Goal: Information Seeking & Learning: Learn about a topic

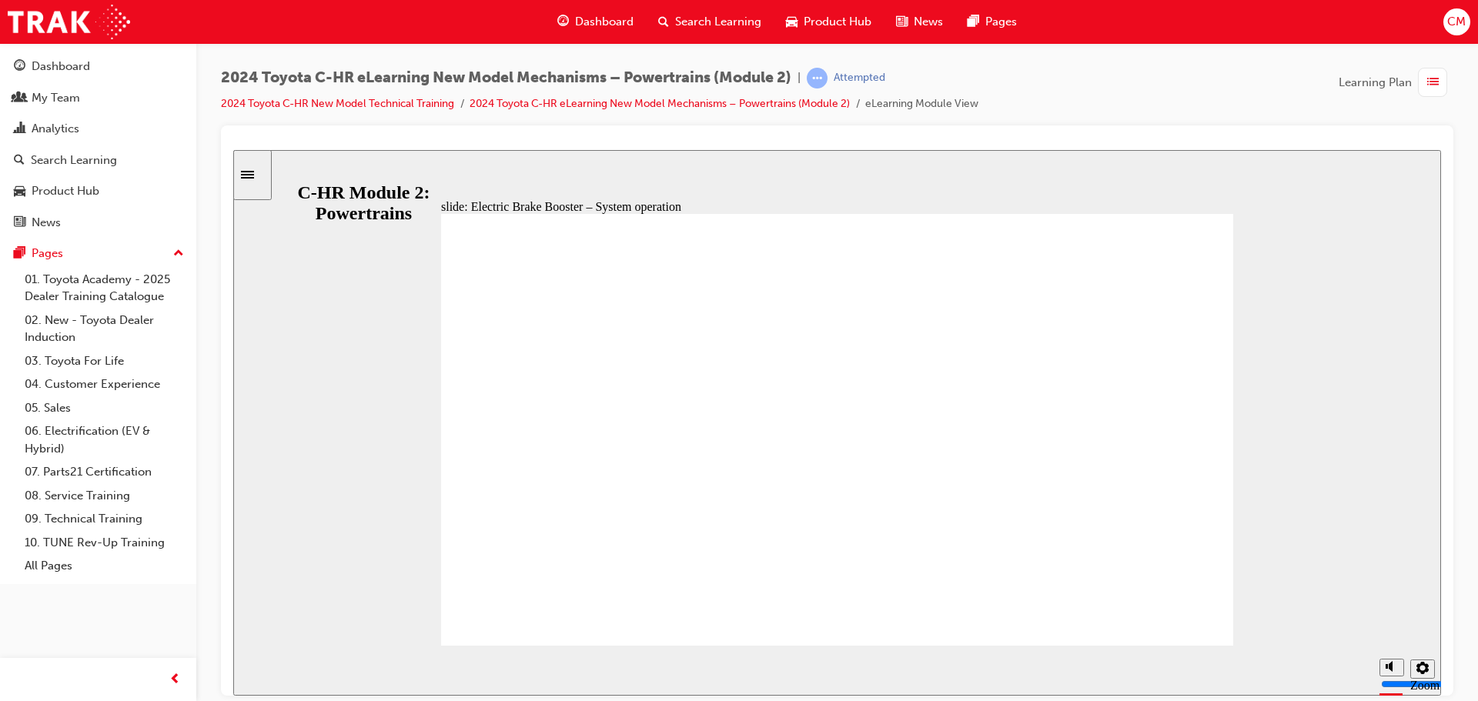
click at [900, 171] on div "slide: Electric Brake Booster – System operation Electric Brake Booster Reservo…" at bounding box center [837, 422] width 1208 height 546
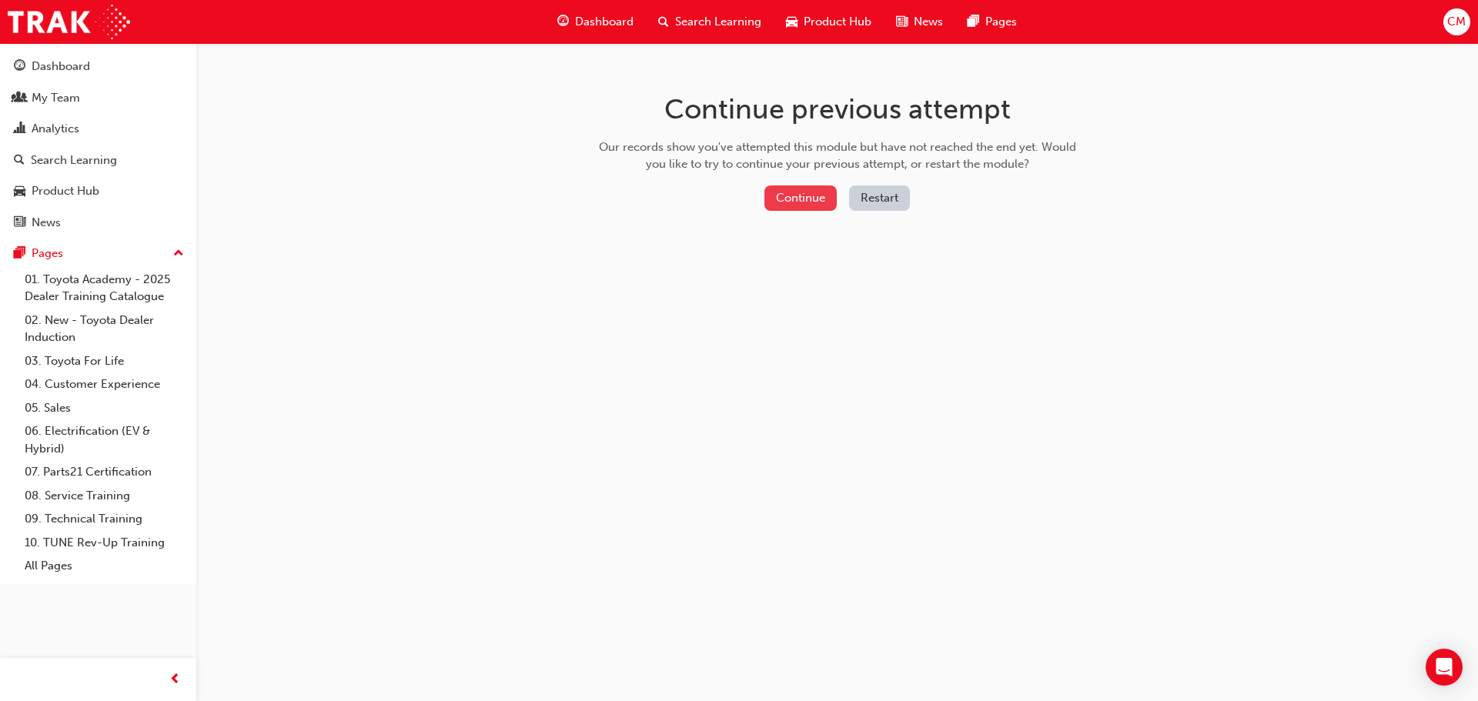
click at [811, 197] on button "Continue" at bounding box center [800, 198] width 72 height 25
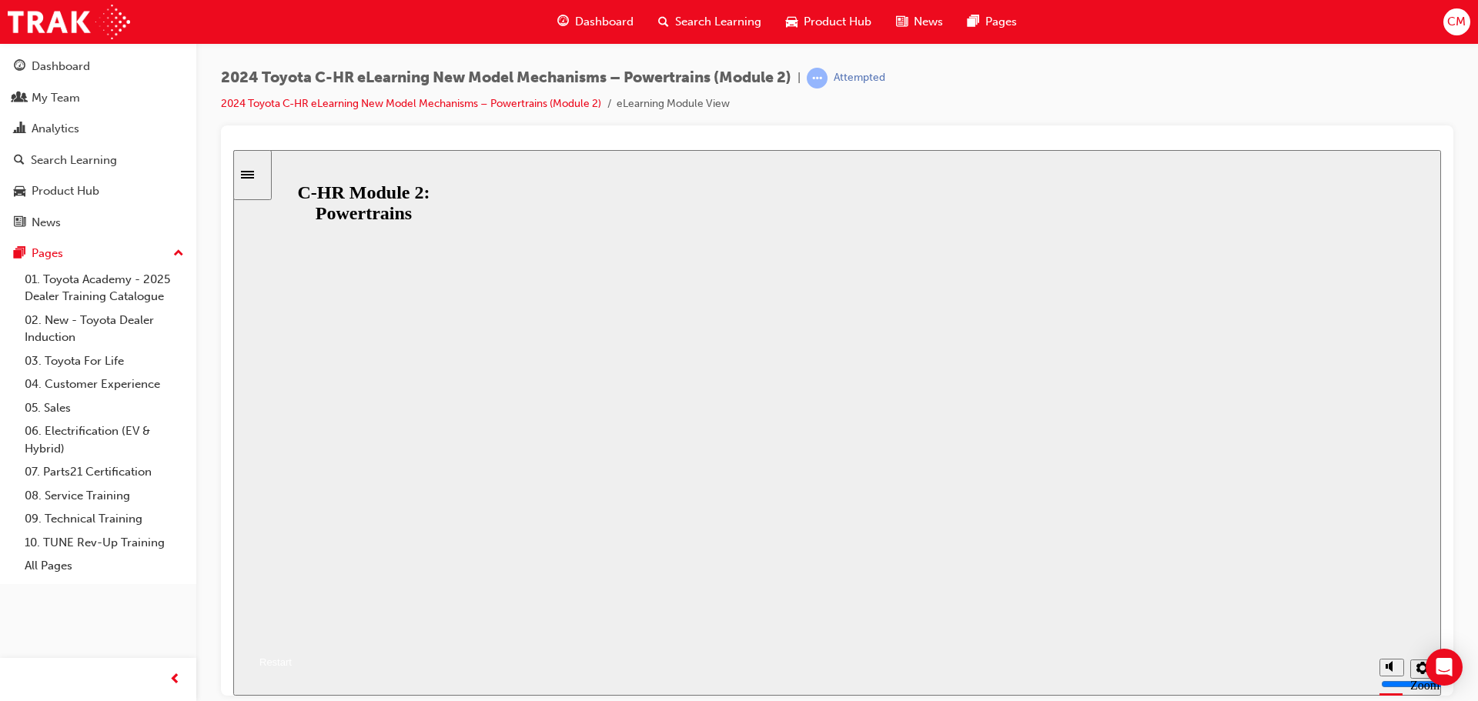
click at [774, 582] on div "C-HR Module 2: Powertrains C-HR Module 2: Powertrains Resume Restart" at bounding box center [837, 627] width 1208 height 90
click at [292, 634] on button "Resume" at bounding box center [262, 643] width 59 height 18
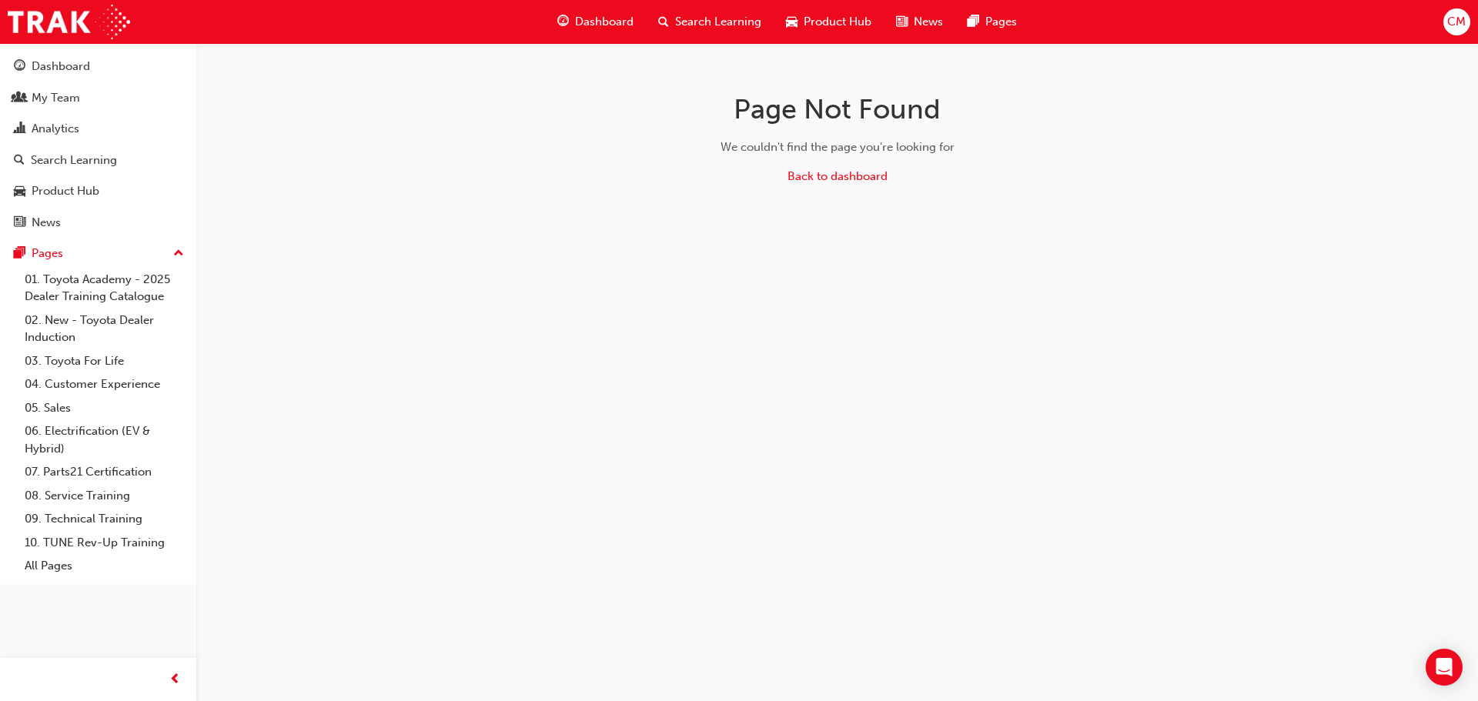
click at [593, 35] on div "Dashboard" at bounding box center [595, 22] width 101 height 32
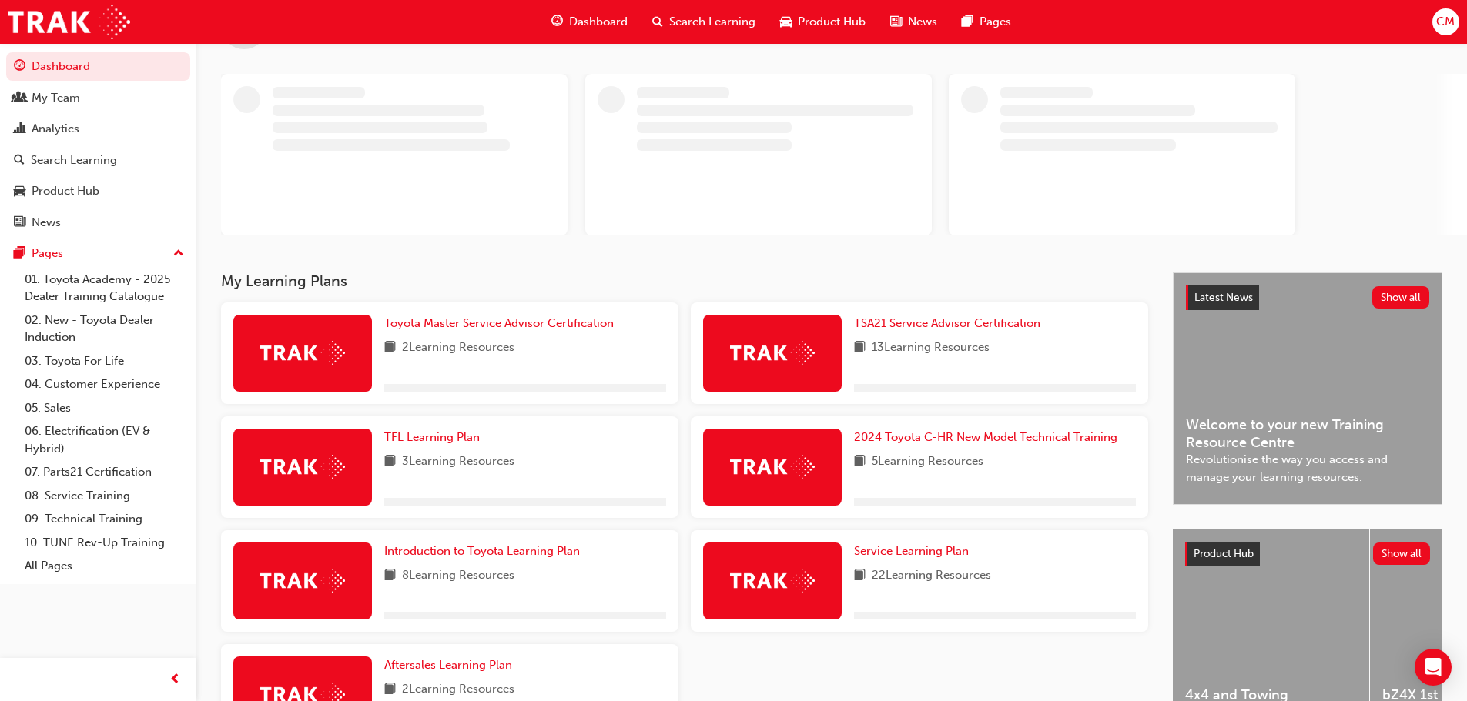
scroll to position [154, 0]
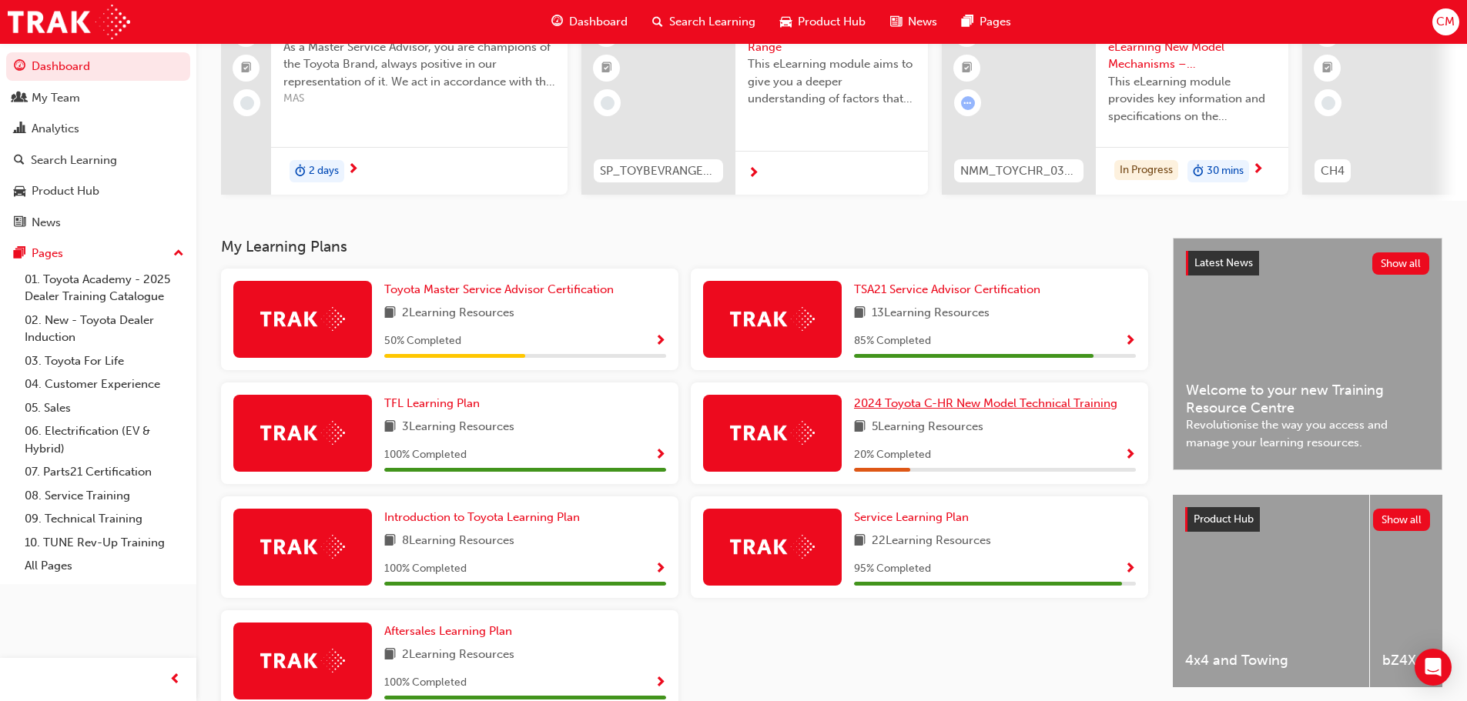
click at [891, 406] on span "2024 Toyota C-HR New Model Technical Training" at bounding box center [985, 403] width 263 height 14
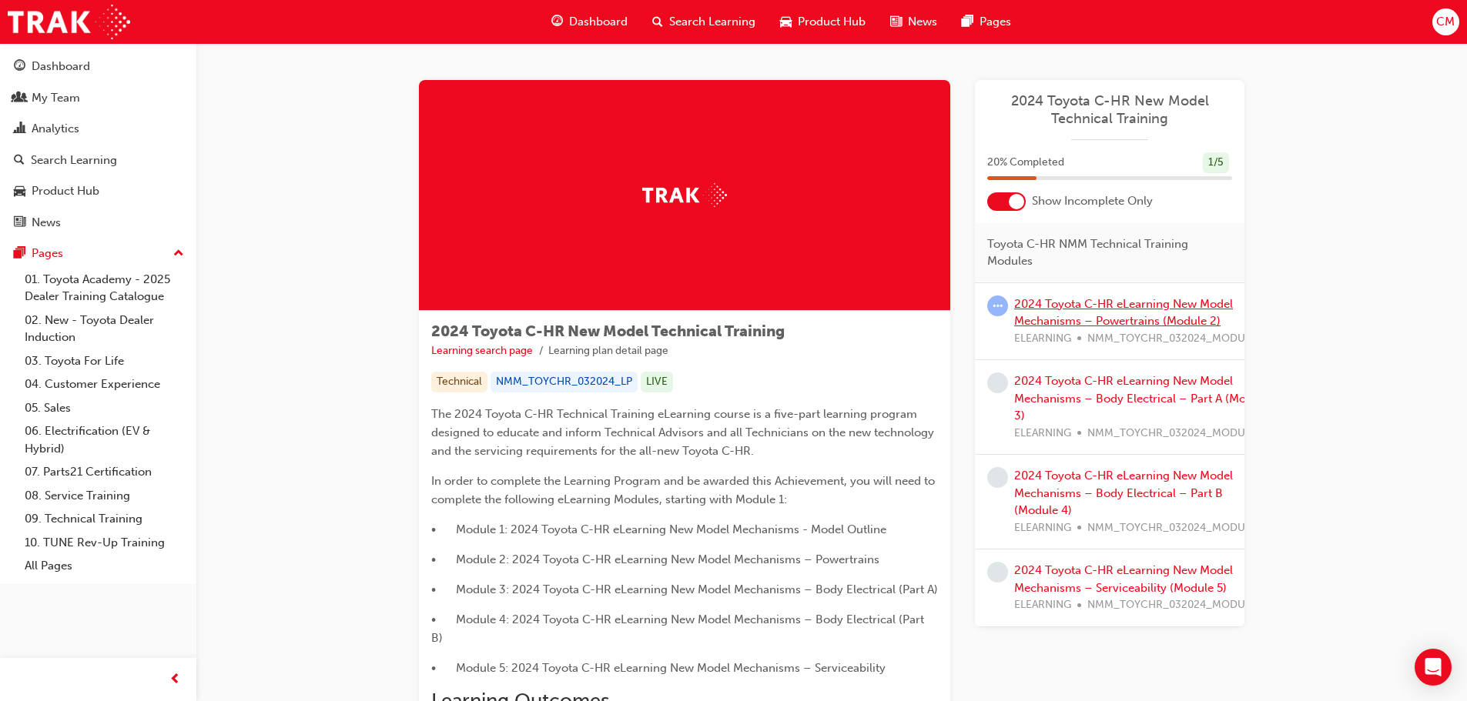
click at [1106, 326] on link "2024 Toyota C-HR eLearning New Model Mechanisms – Powertrains (Module 2)" at bounding box center [1123, 313] width 219 height 32
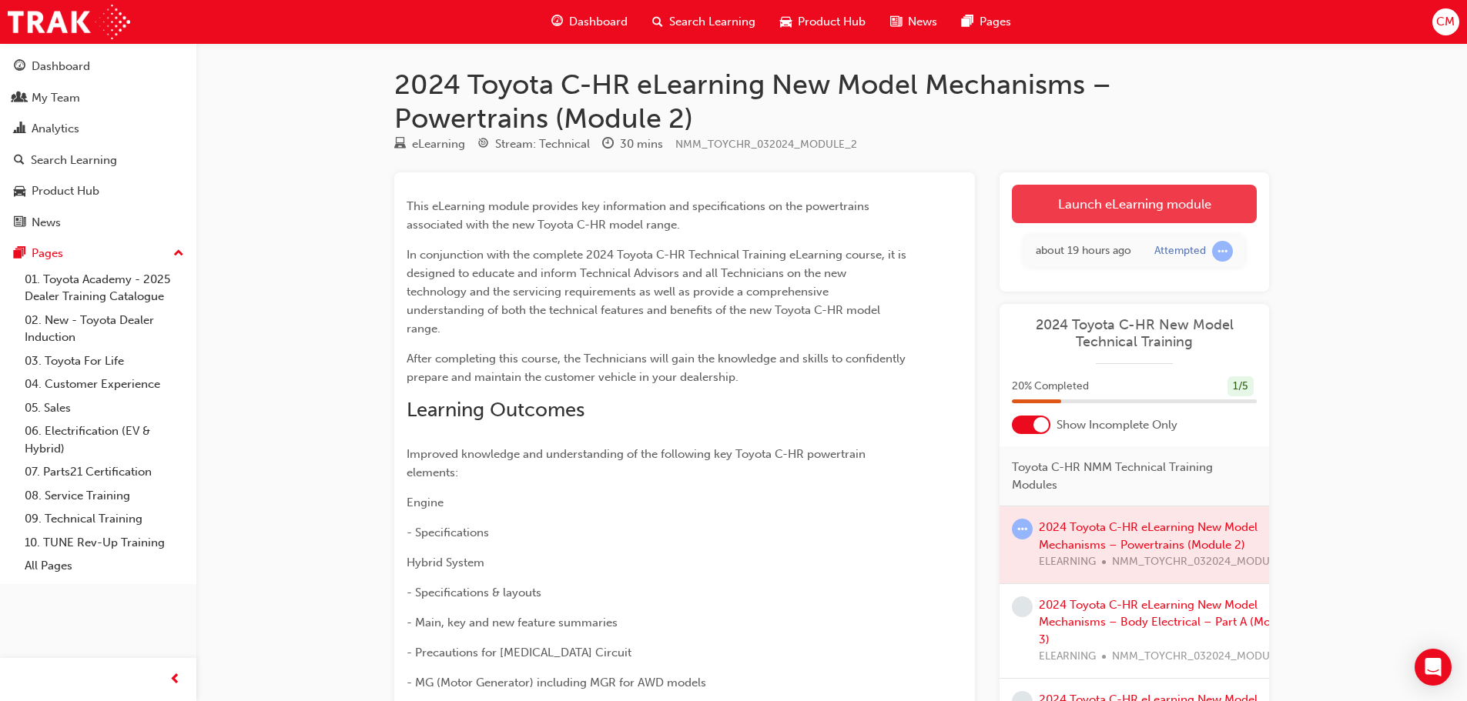
click at [1057, 219] on link "Launch eLearning module" at bounding box center [1134, 204] width 245 height 38
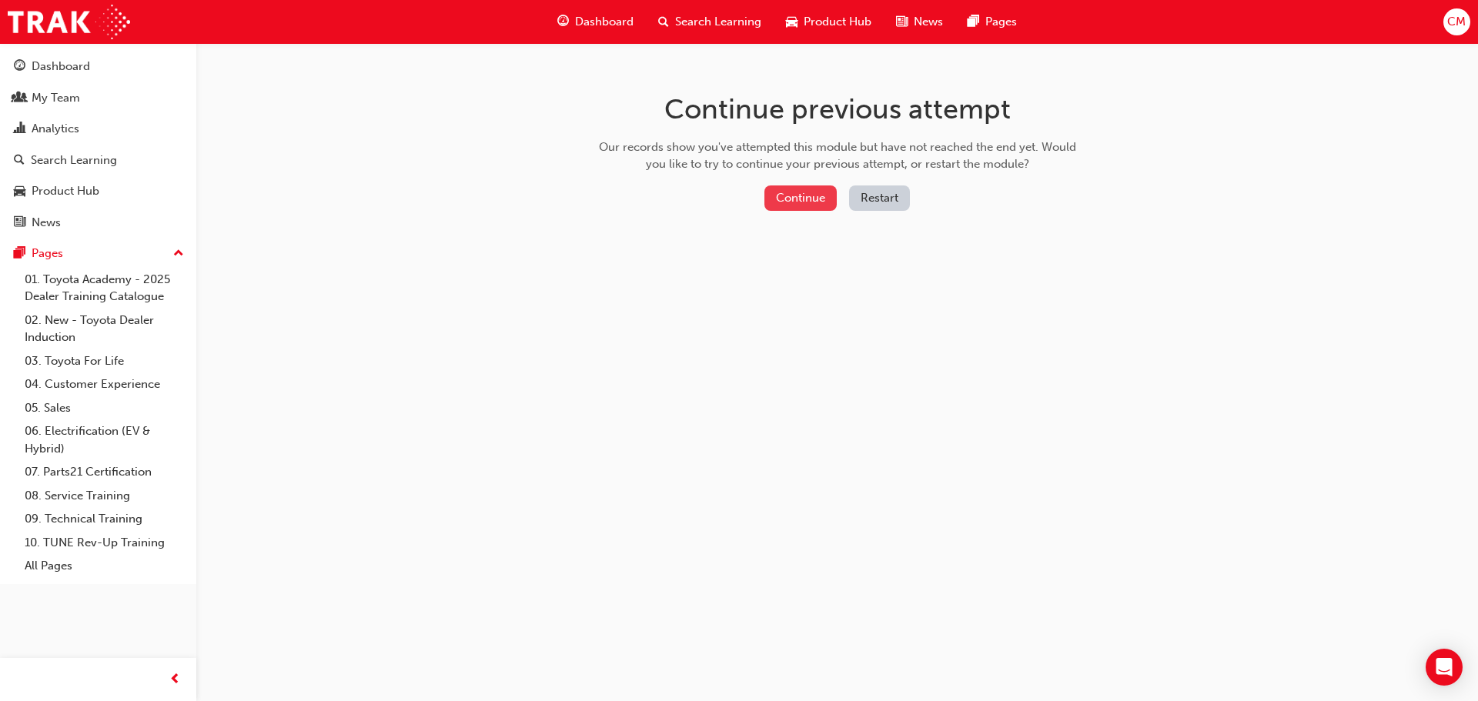
click at [798, 197] on button "Continue" at bounding box center [800, 198] width 72 height 25
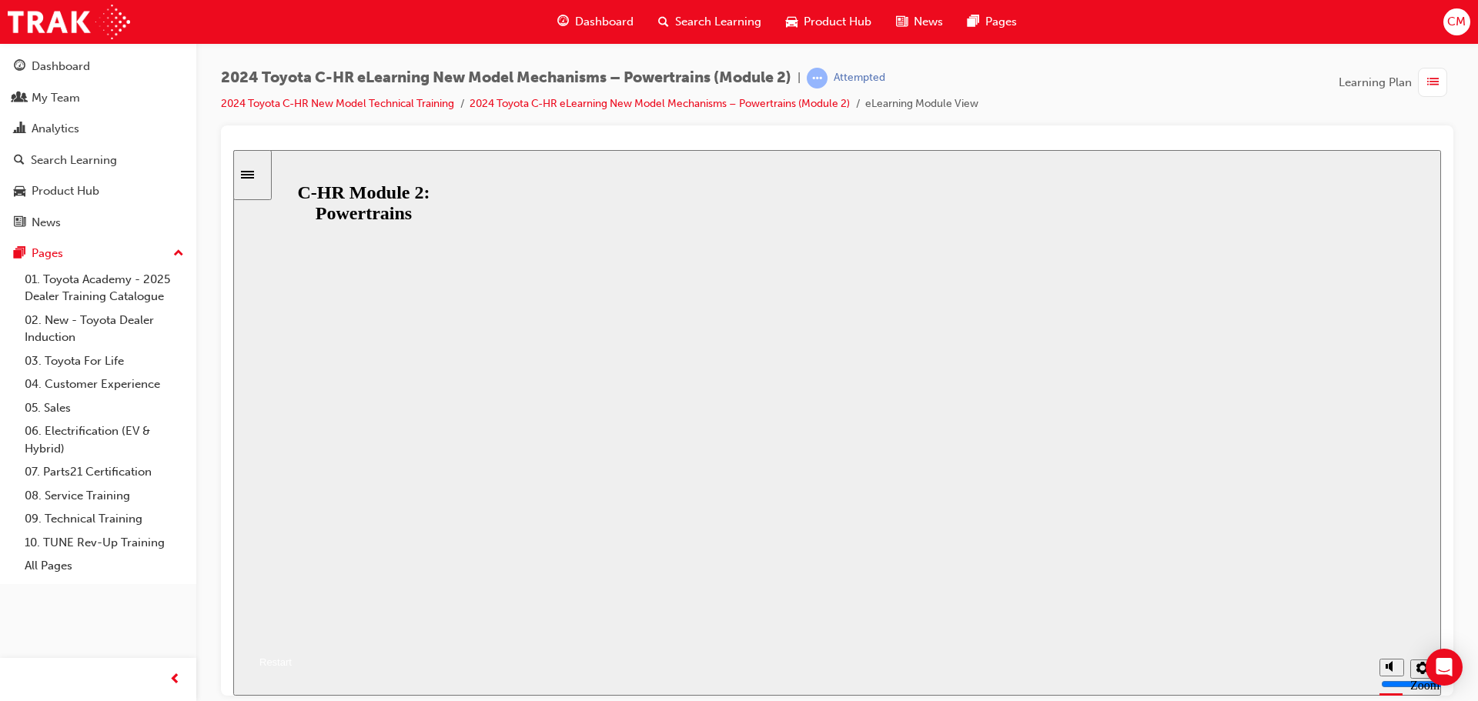
click at [292, 634] on button "Resume" at bounding box center [262, 643] width 59 height 18
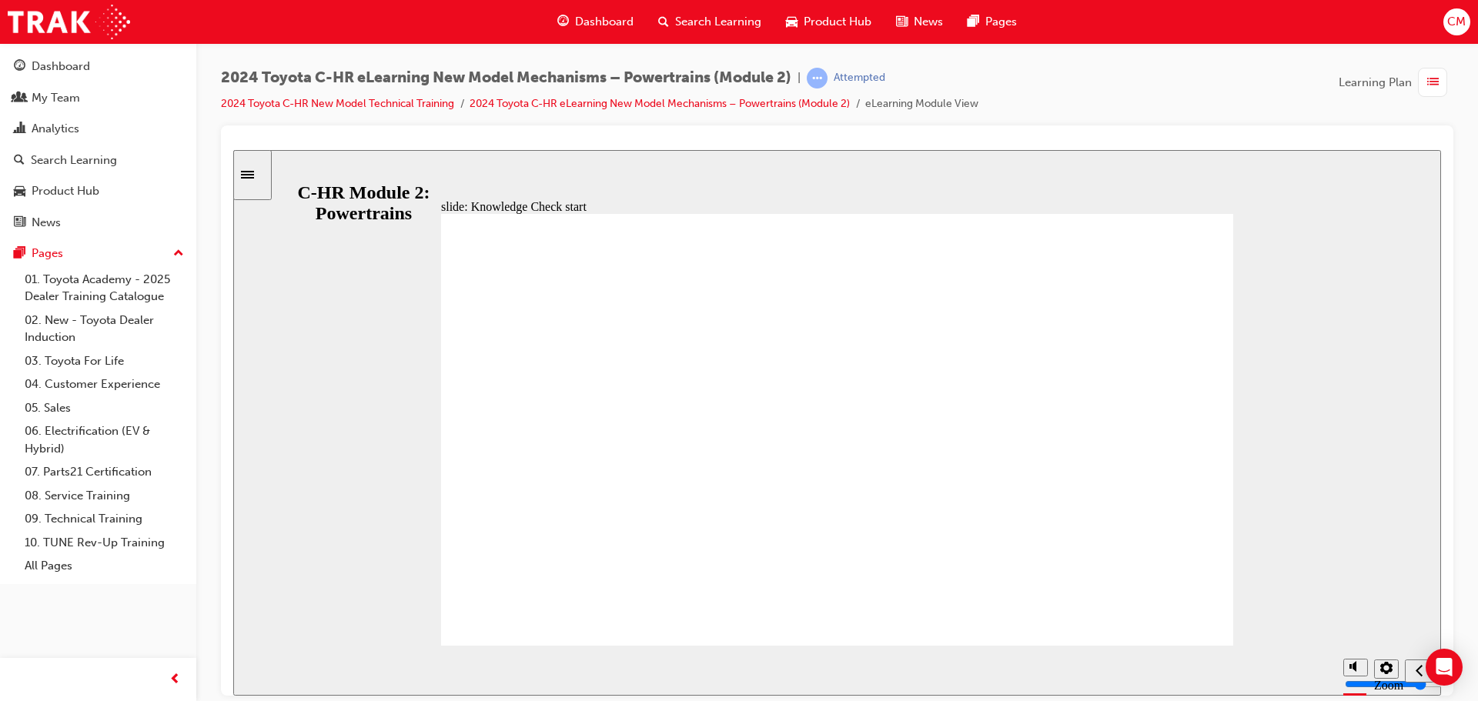
radio input "true"
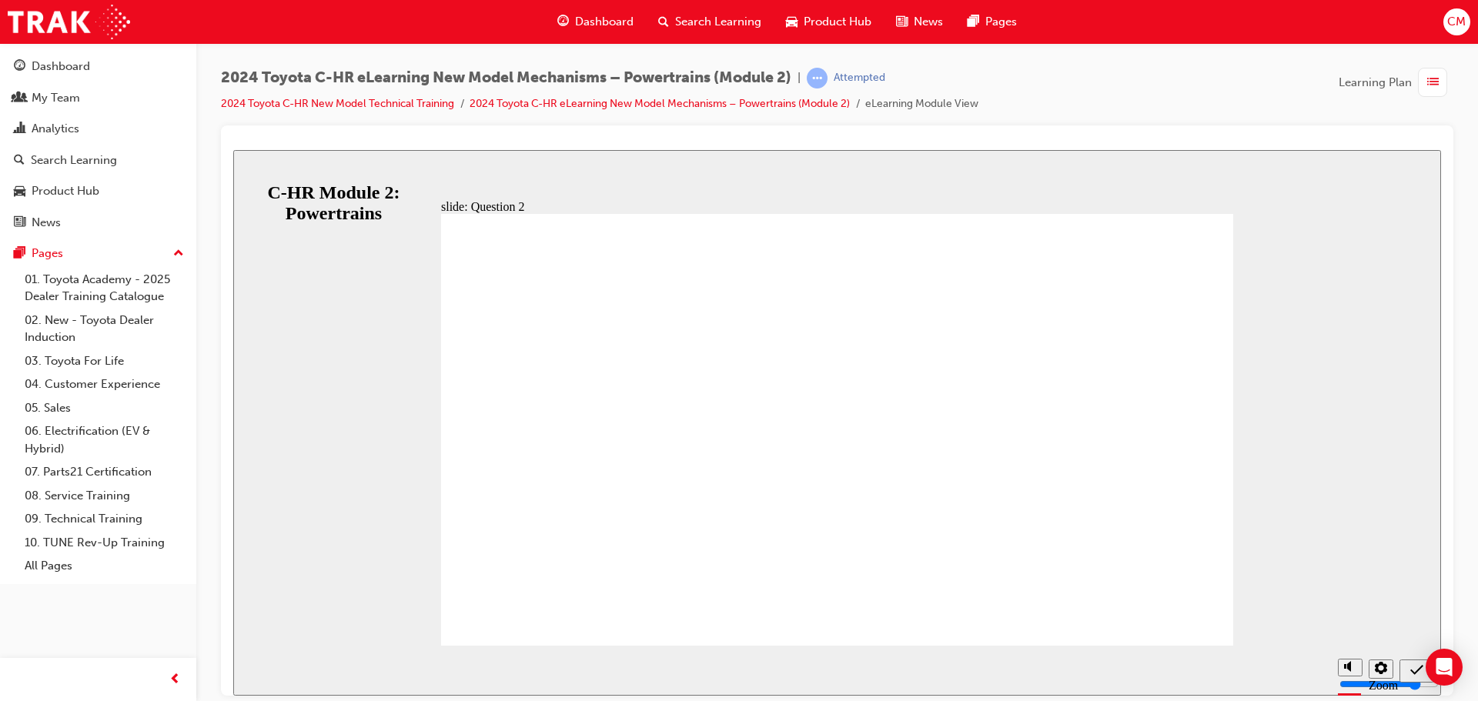
radio input "true"
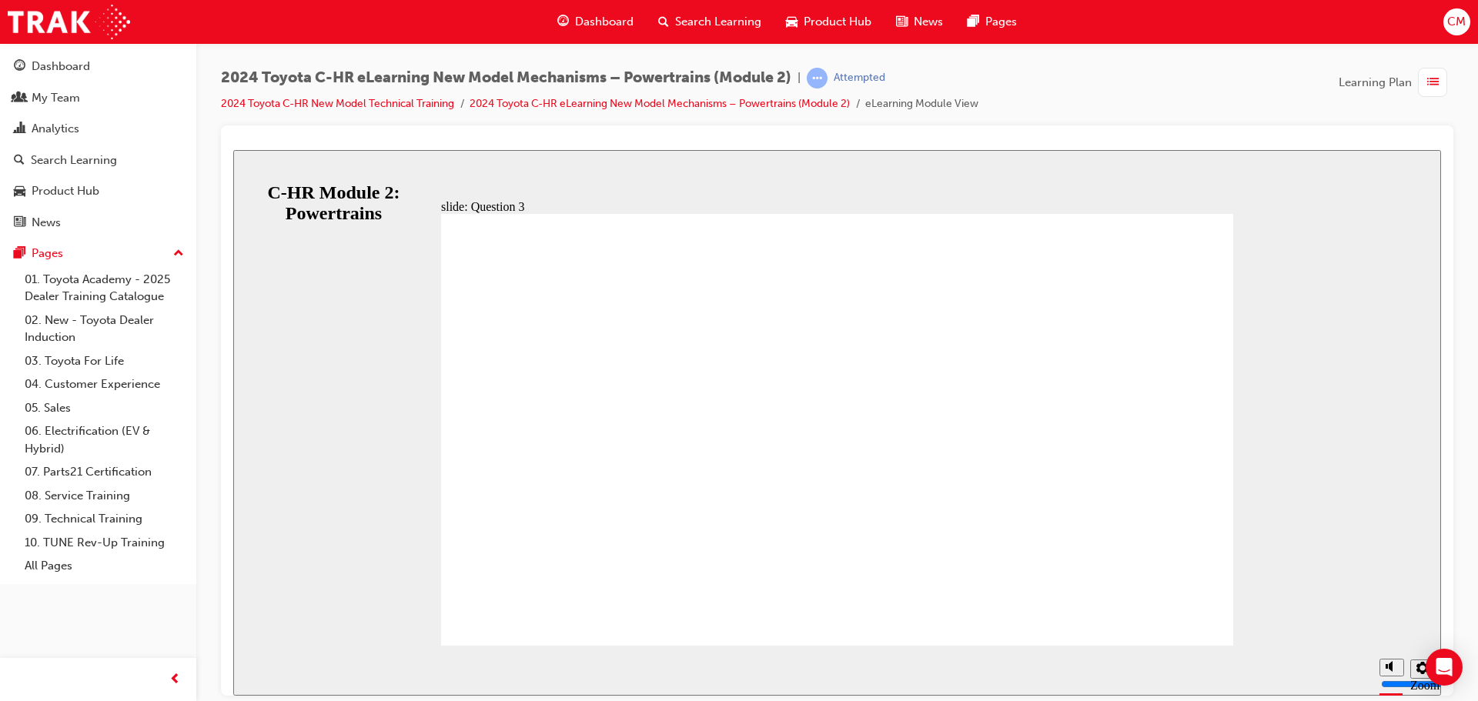
radio input "true"
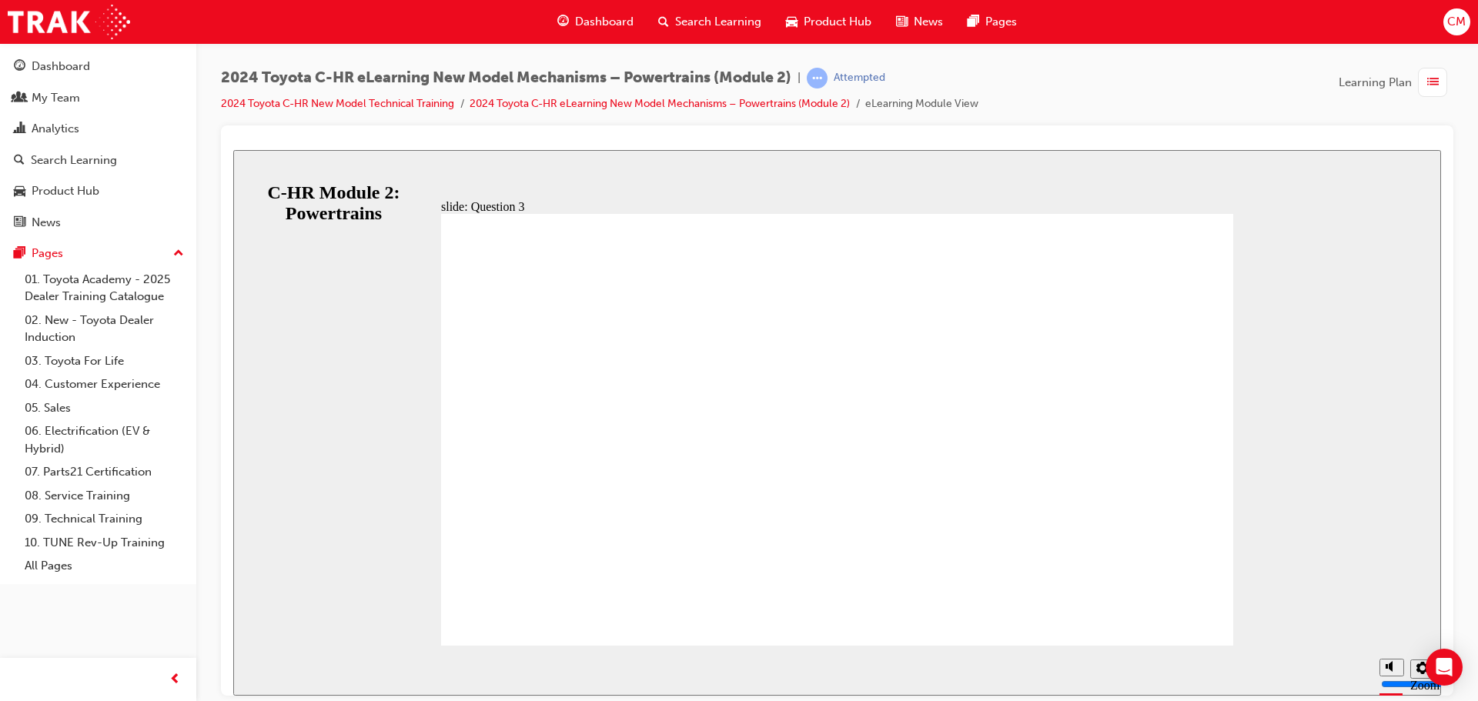
radio input "false"
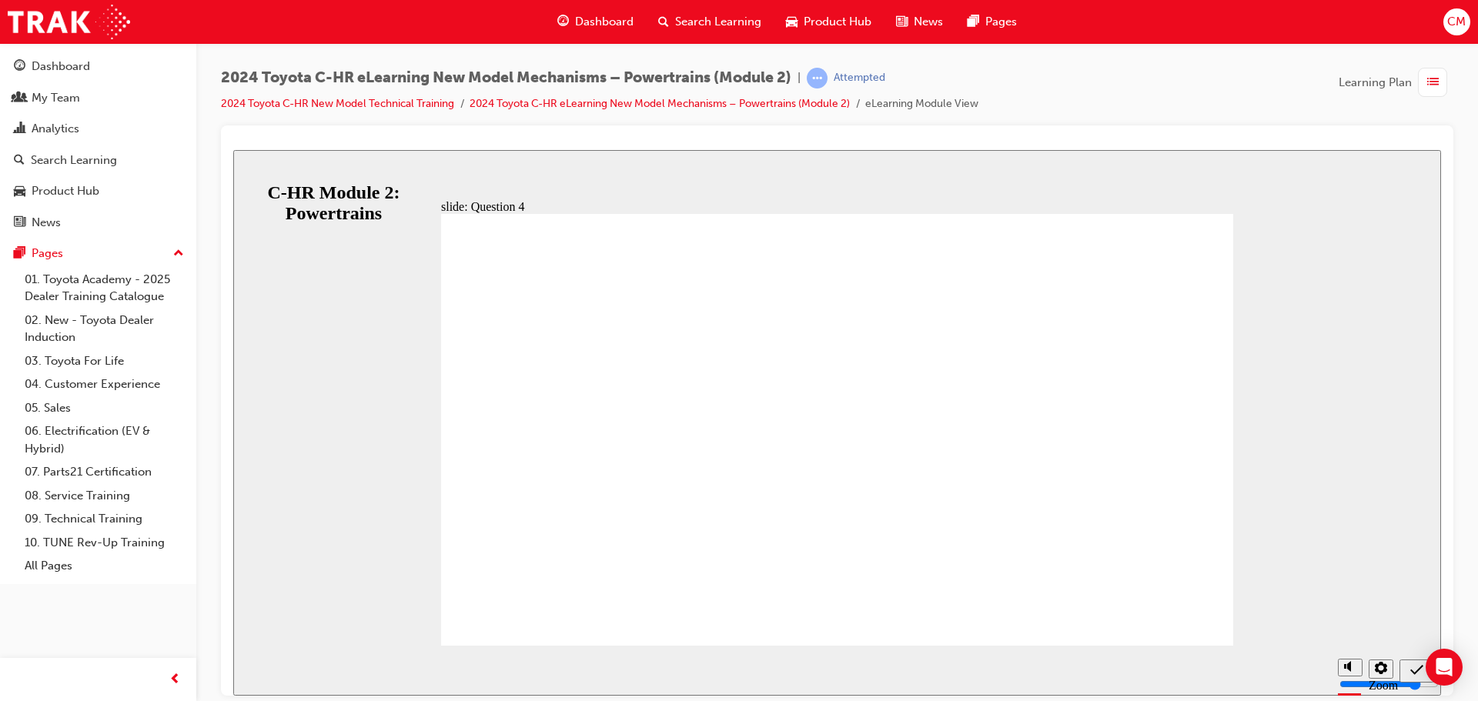
radio input "true"
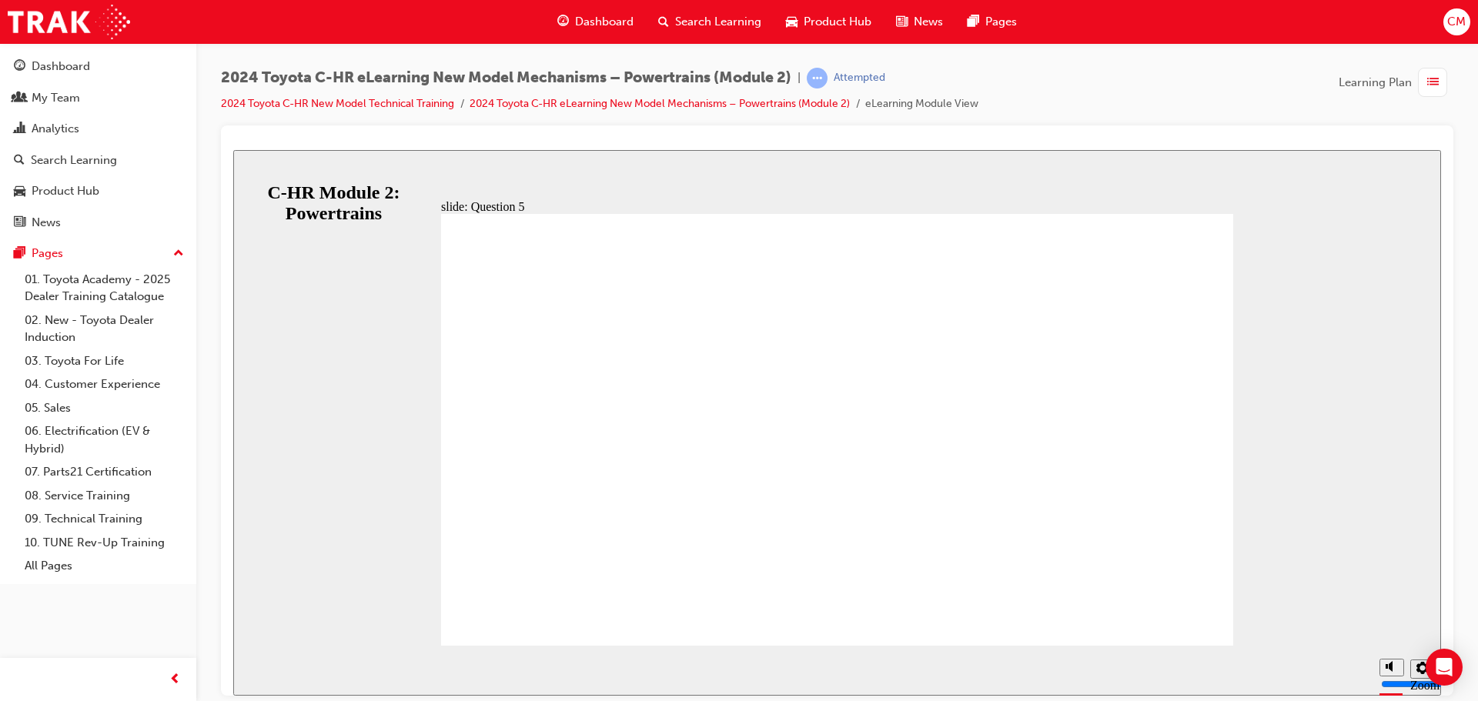
radio input "false"
radio input "true"
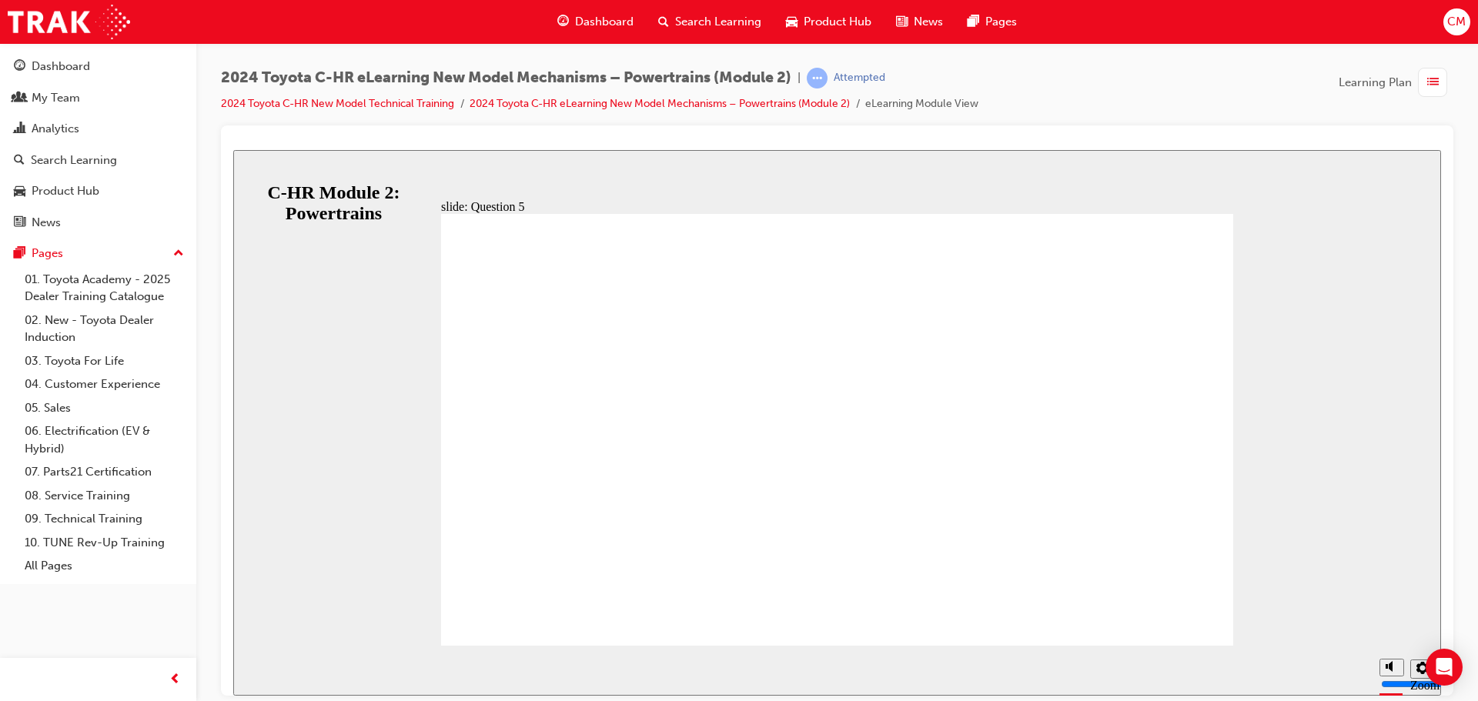
drag, startPoint x: 503, startPoint y: 350, endPoint x: 745, endPoint y: 354, distance: 242.5
radio input "true"
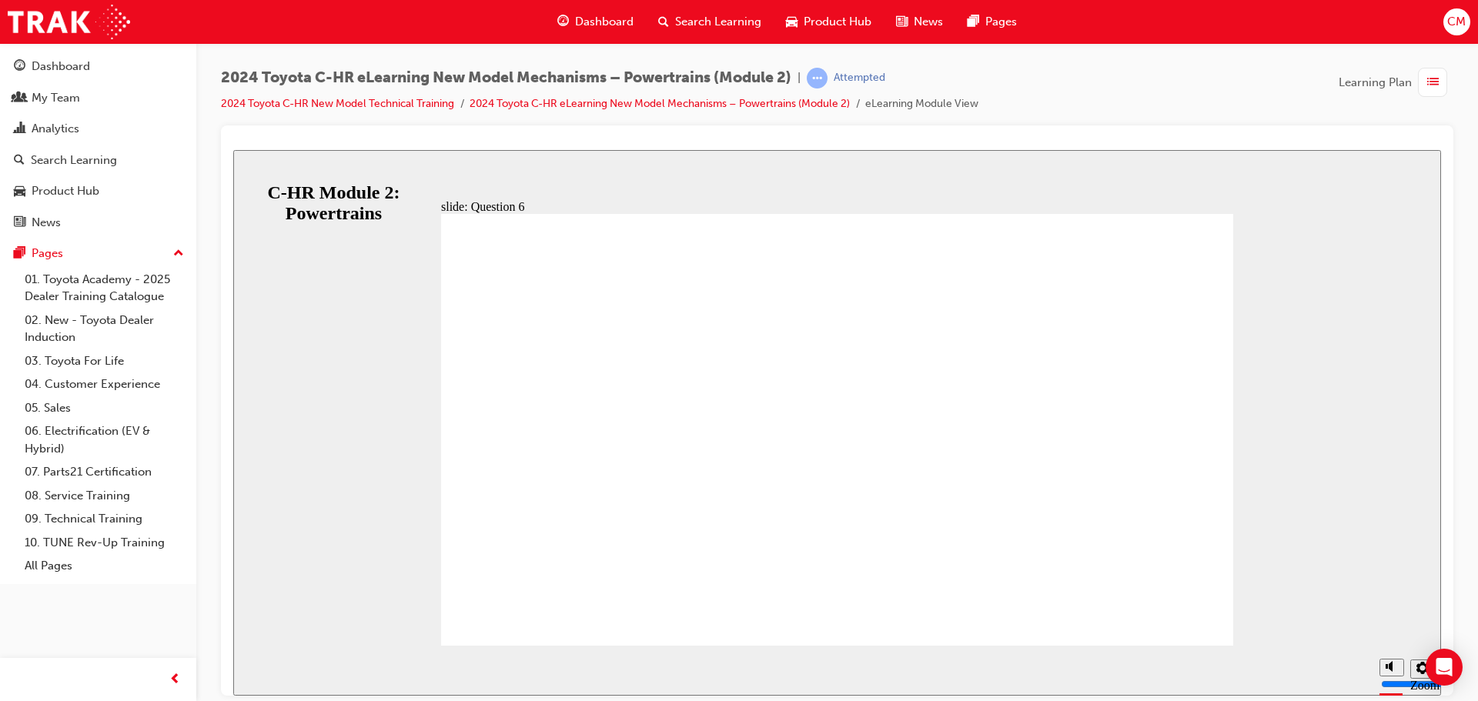
click at [255, 176] on icon "Sidebar Toggle" at bounding box center [252, 173] width 23 height 9
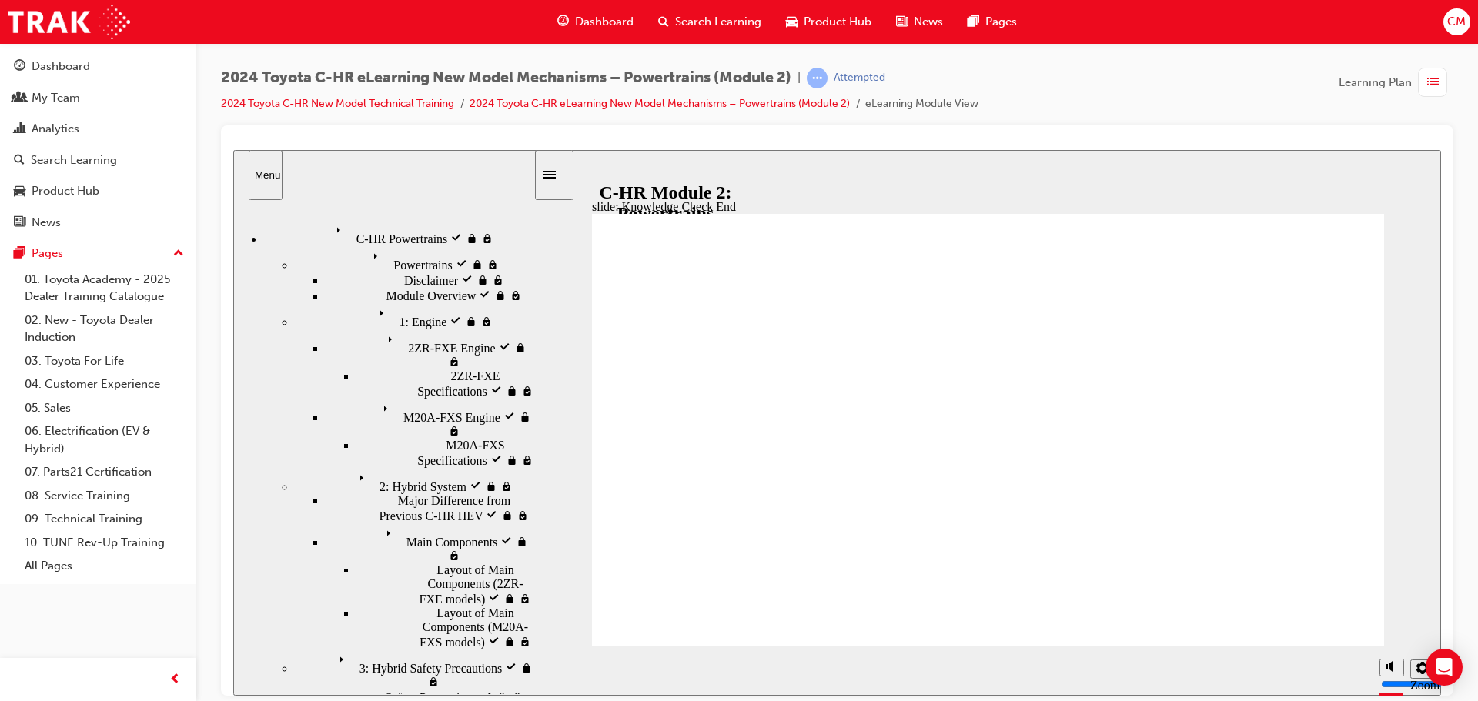
click at [330, 219] on icon "Menu" at bounding box center [341, 230] width 23 height 23
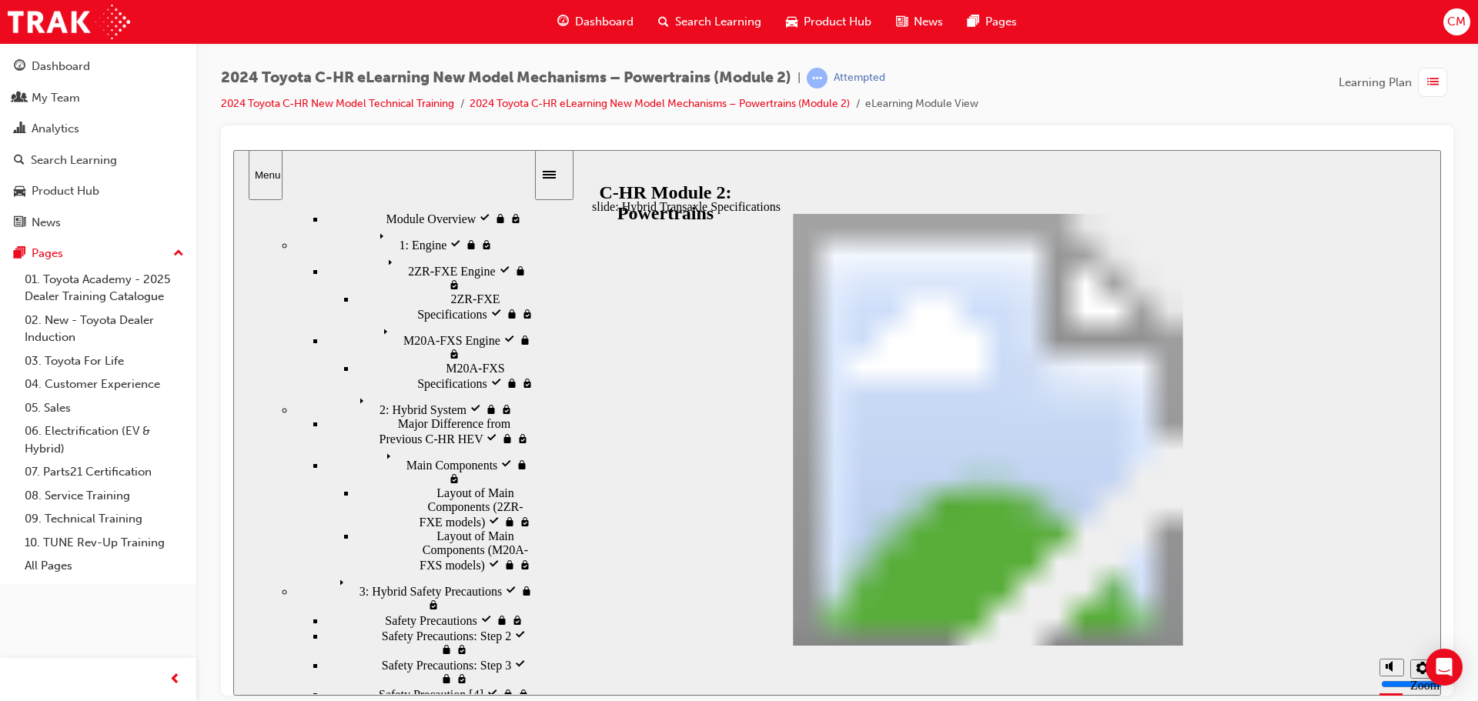
scroll to position [100, 0]
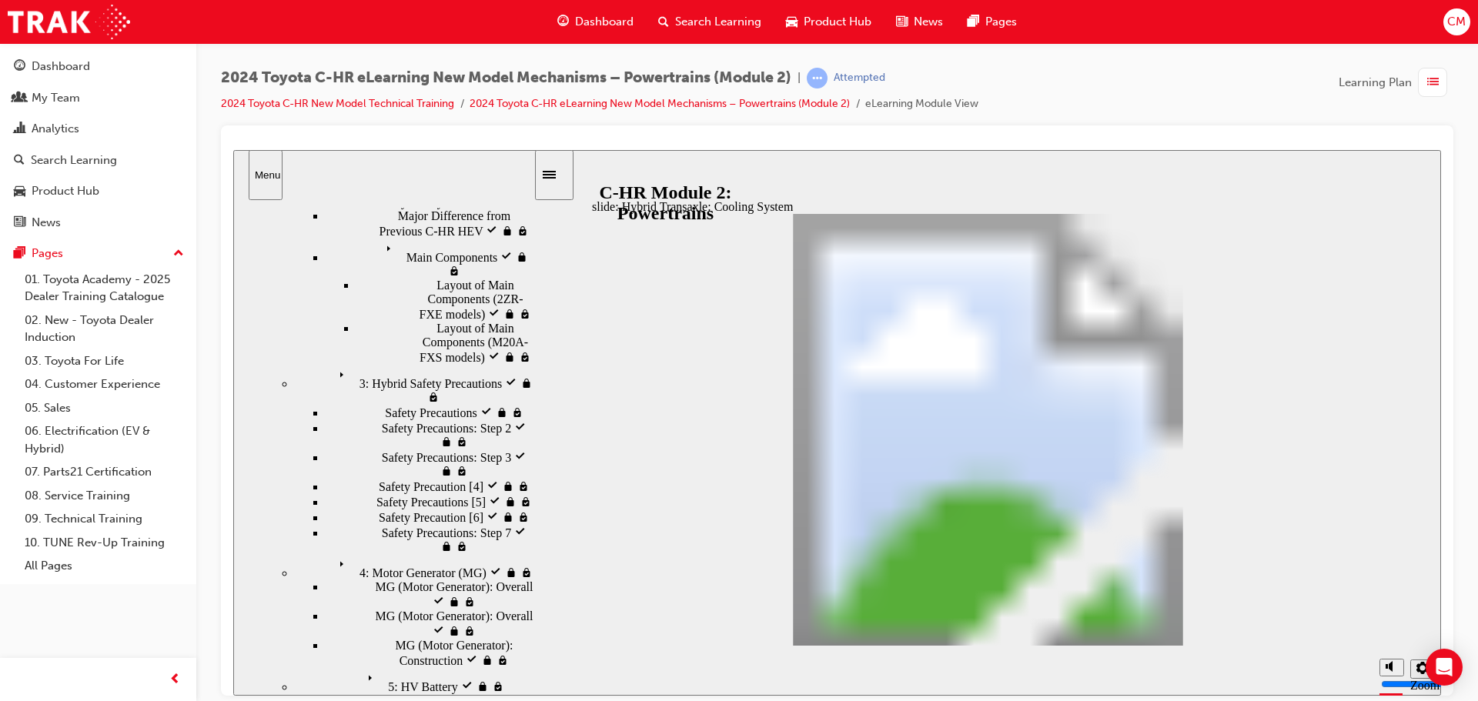
scroll to position [455, 0]
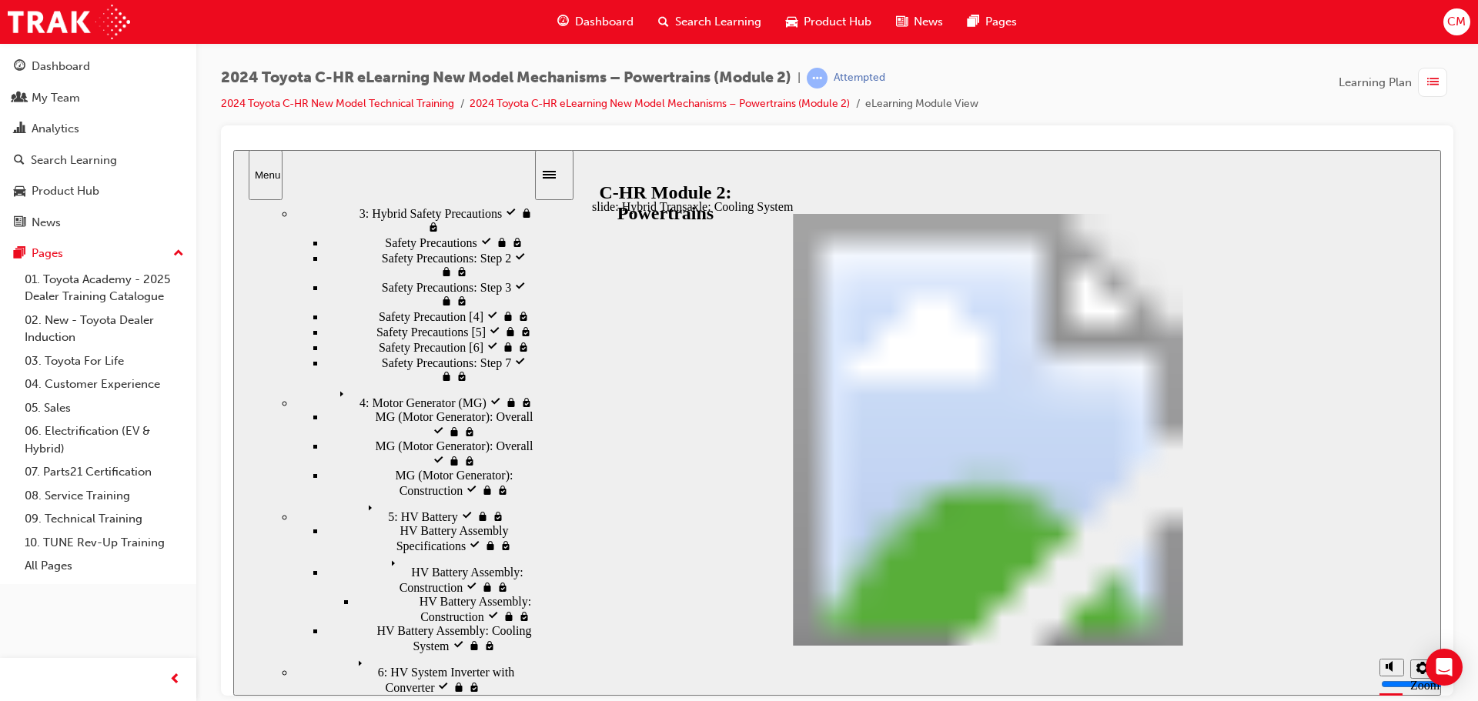
click at [820, 186] on div "slide: Hybrid Transaxle: Cooling System Hybrid Transaxle: Cooling System Oval 1…" at bounding box center [837, 422] width 1208 height 546
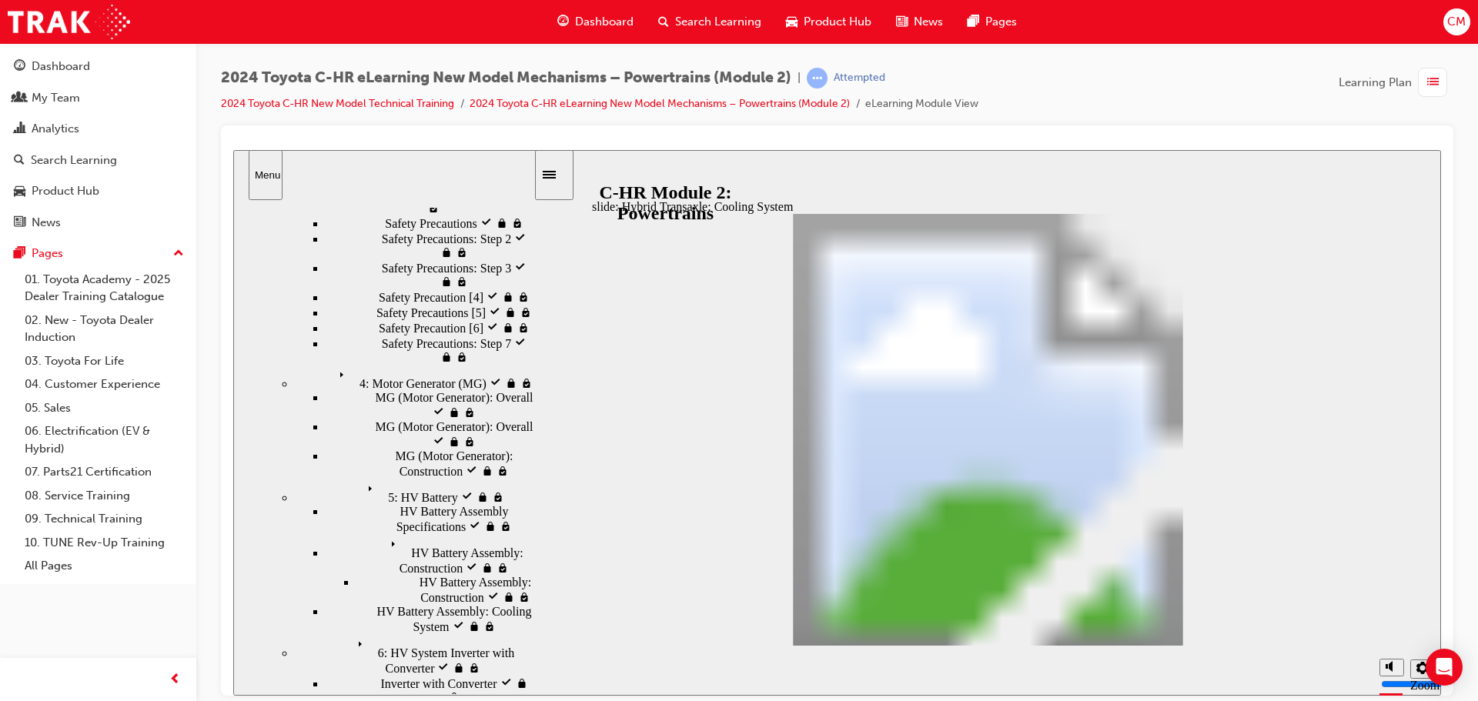
scroll to position [490, 0]
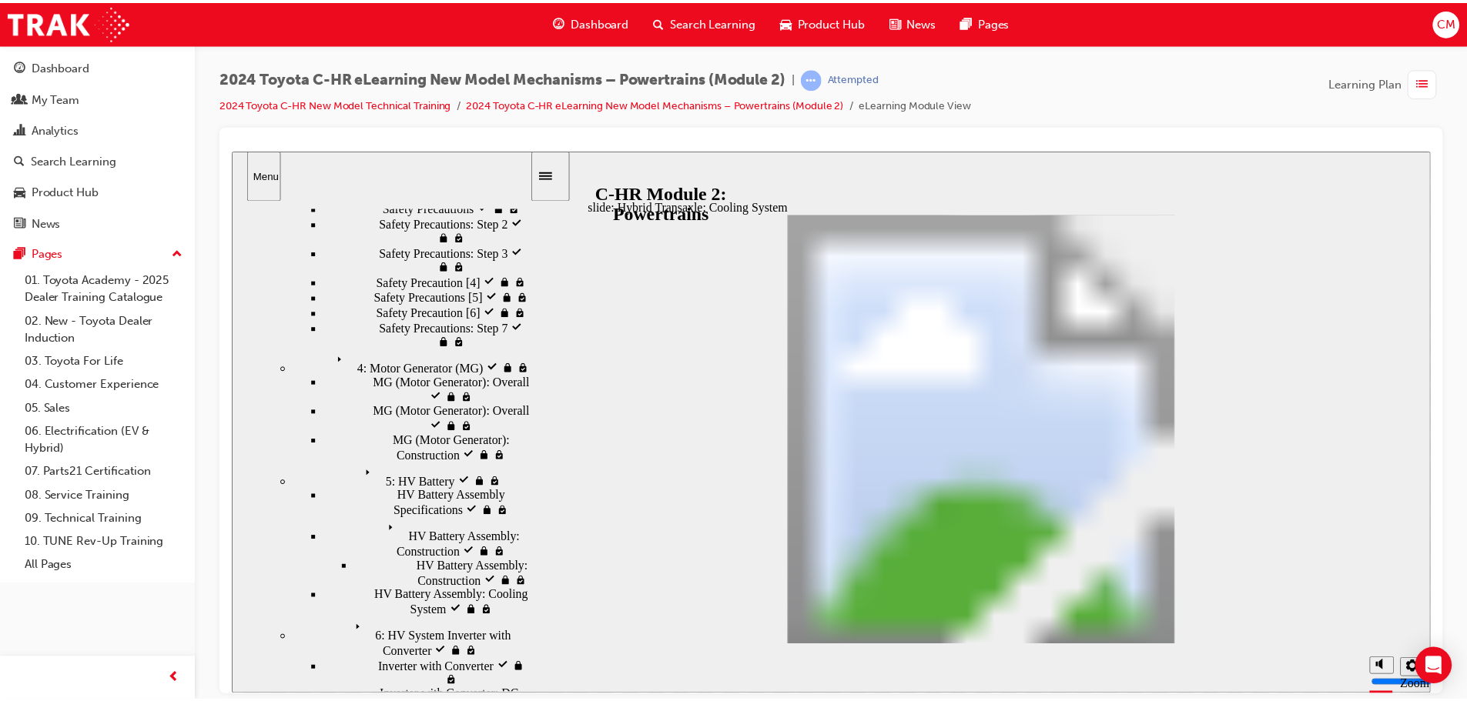
scroll to position [0, 0]
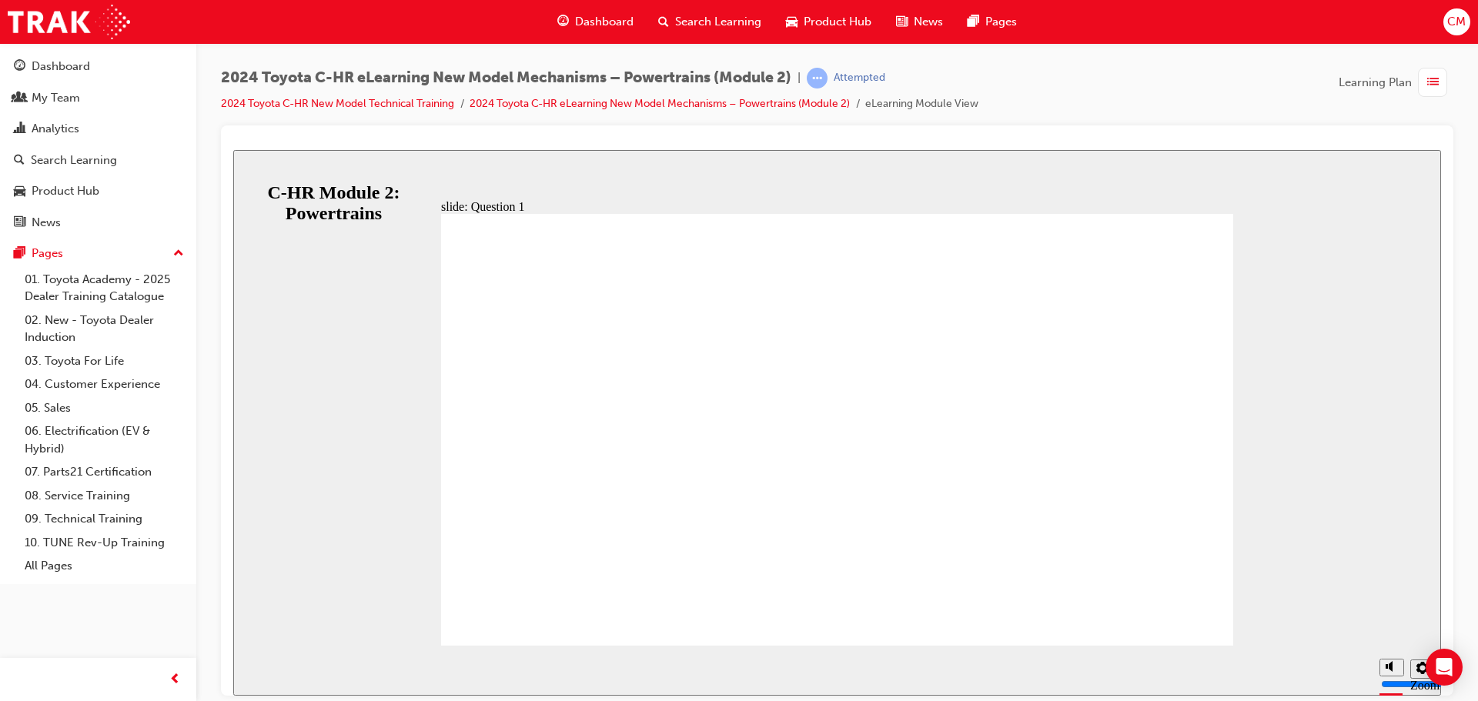
radio input "true"
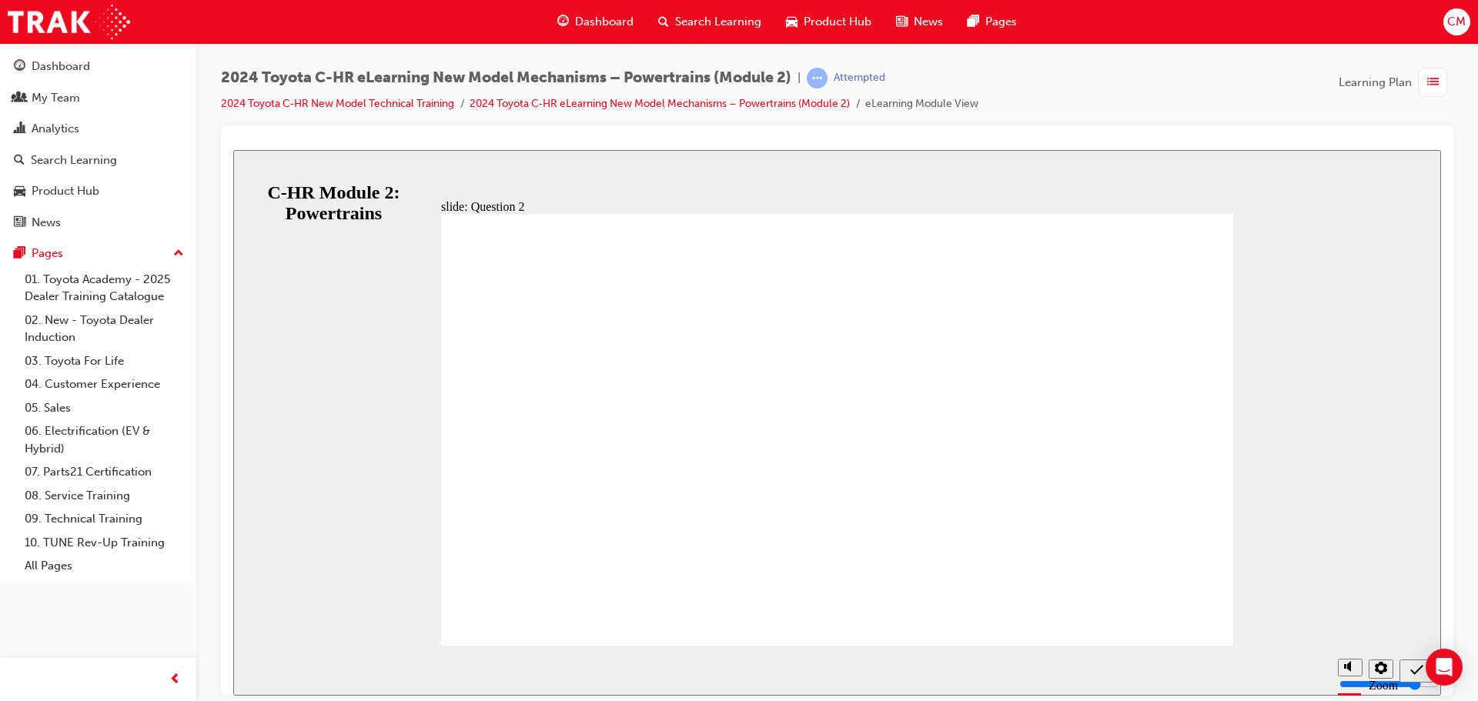
radio input "true"
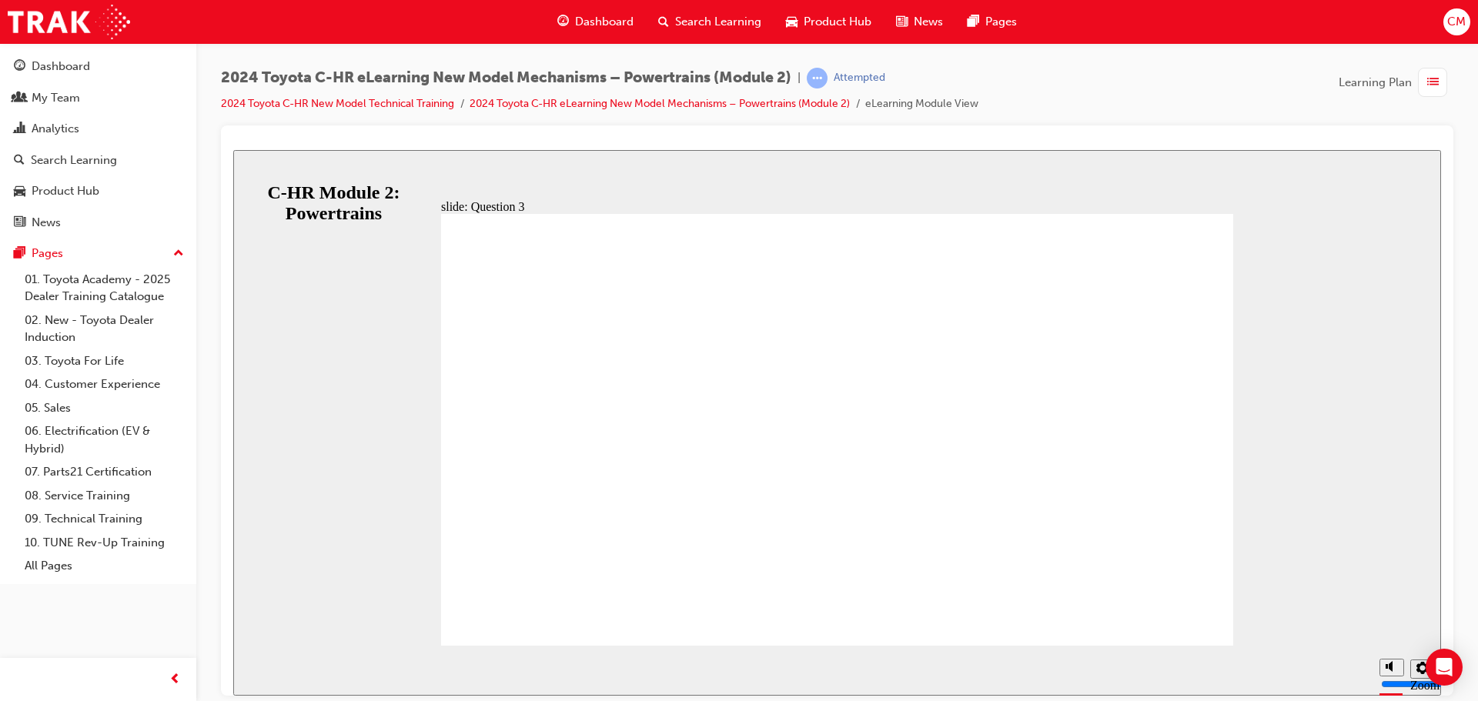
radio input "true"
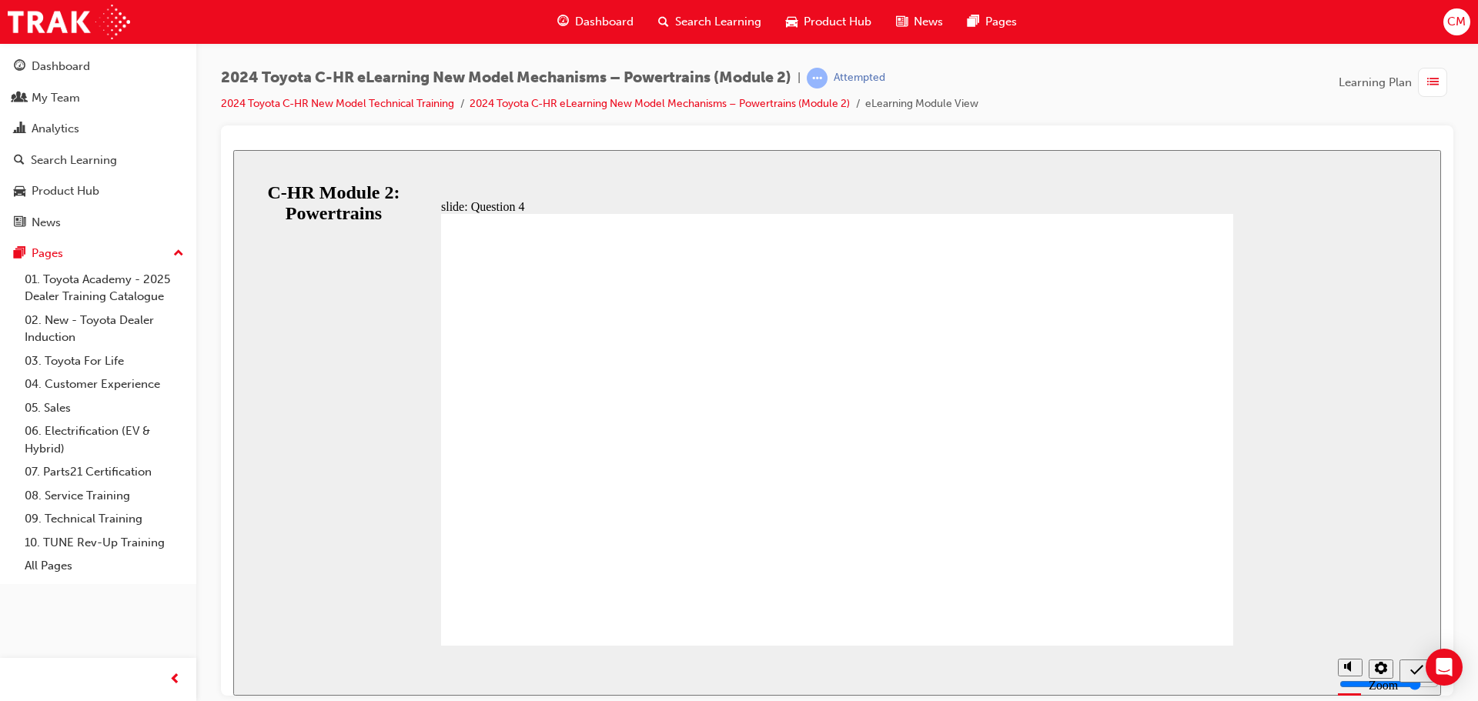
radio input "true"
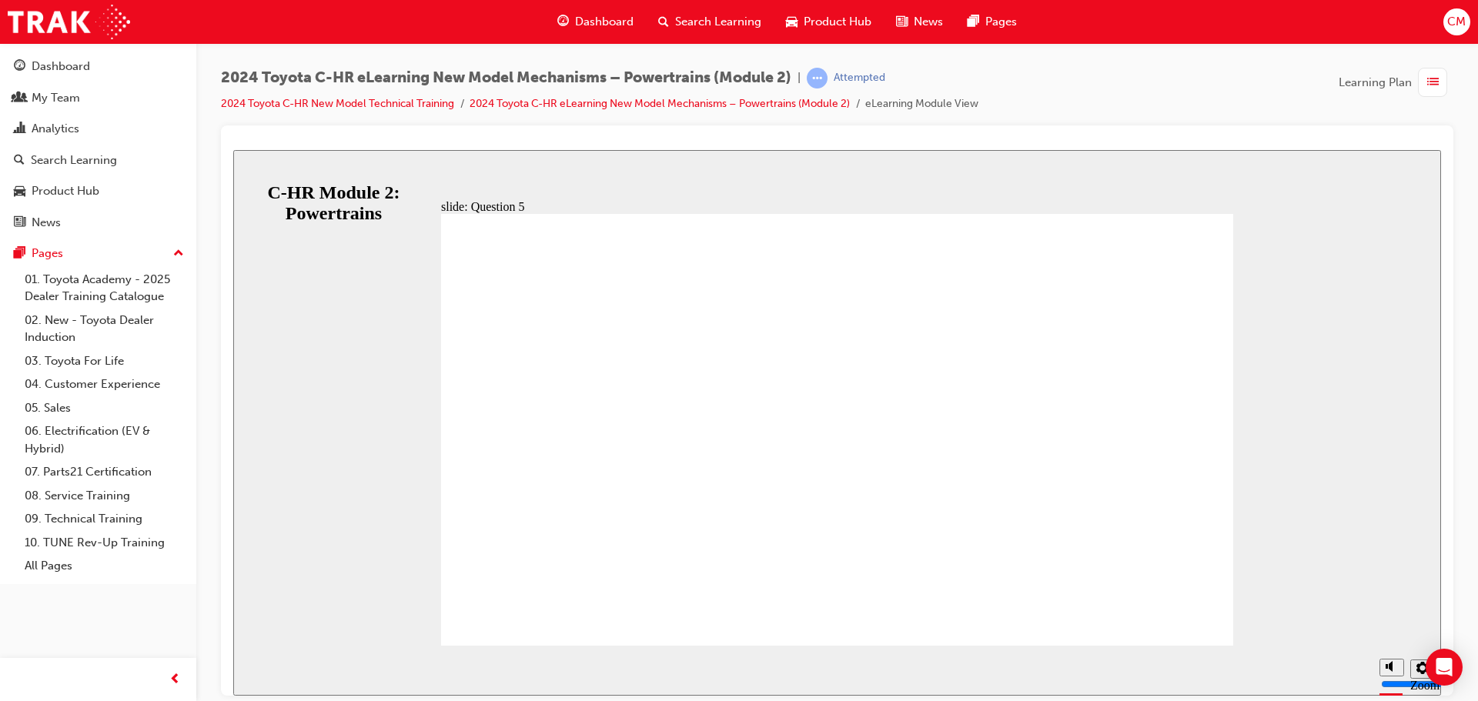
radio input "false"
radio input "true"
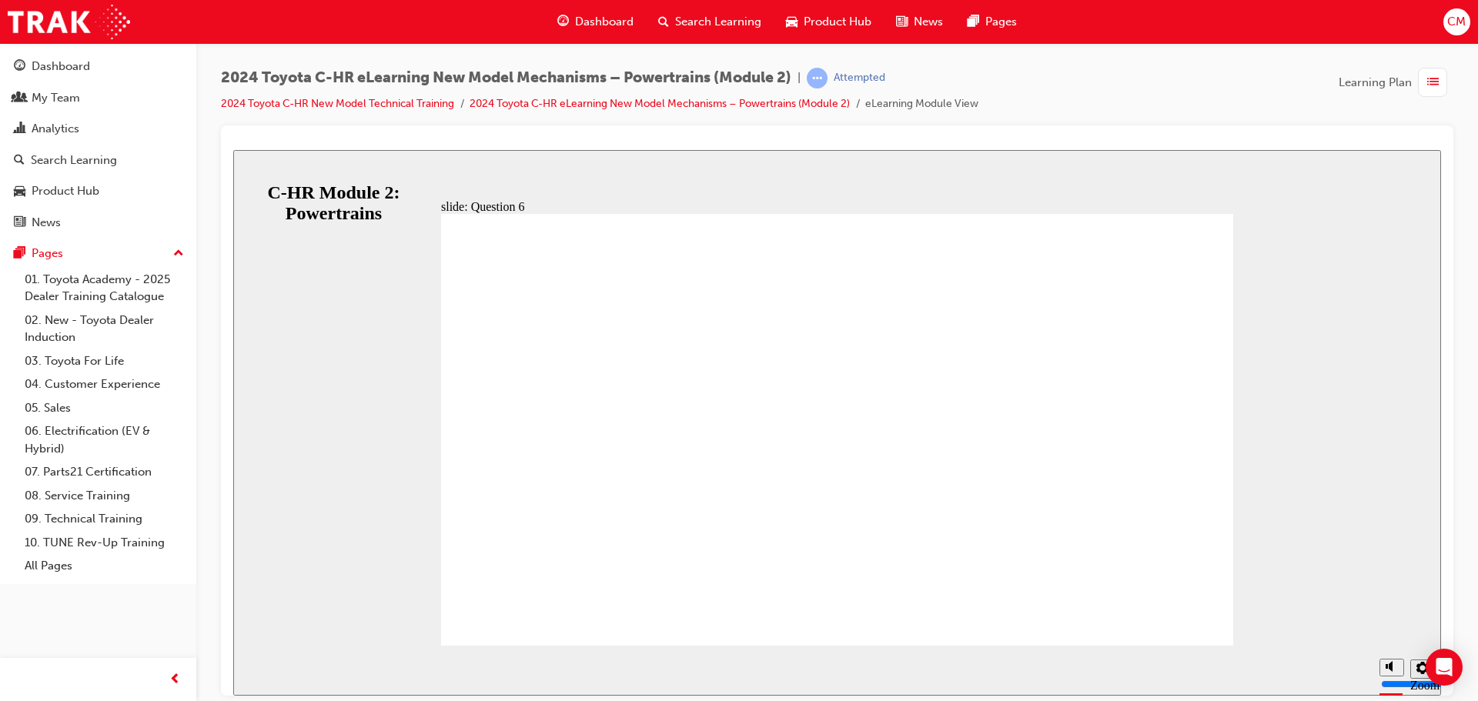
radio input "true"
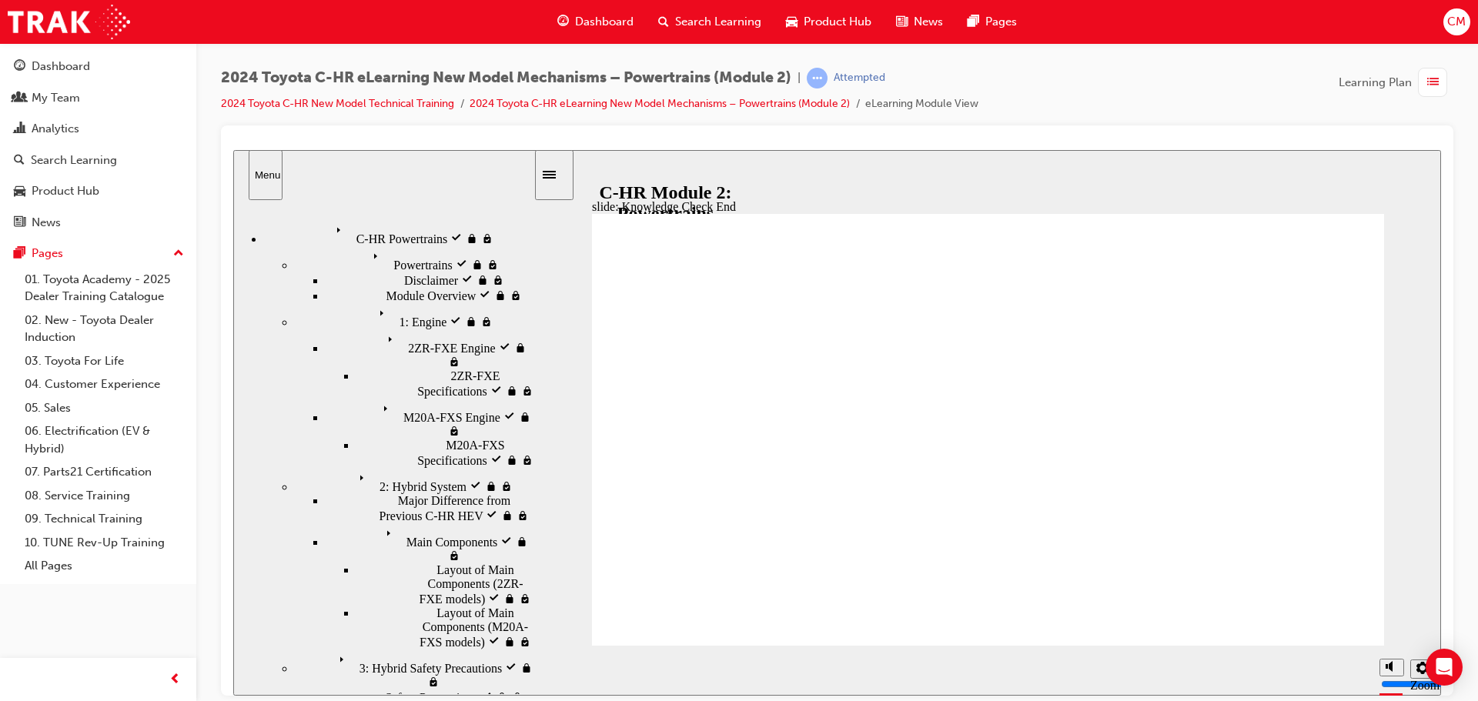
click at [61, 64] on div "Dashboard" at bounding box center [61, 67] width 59 height 18
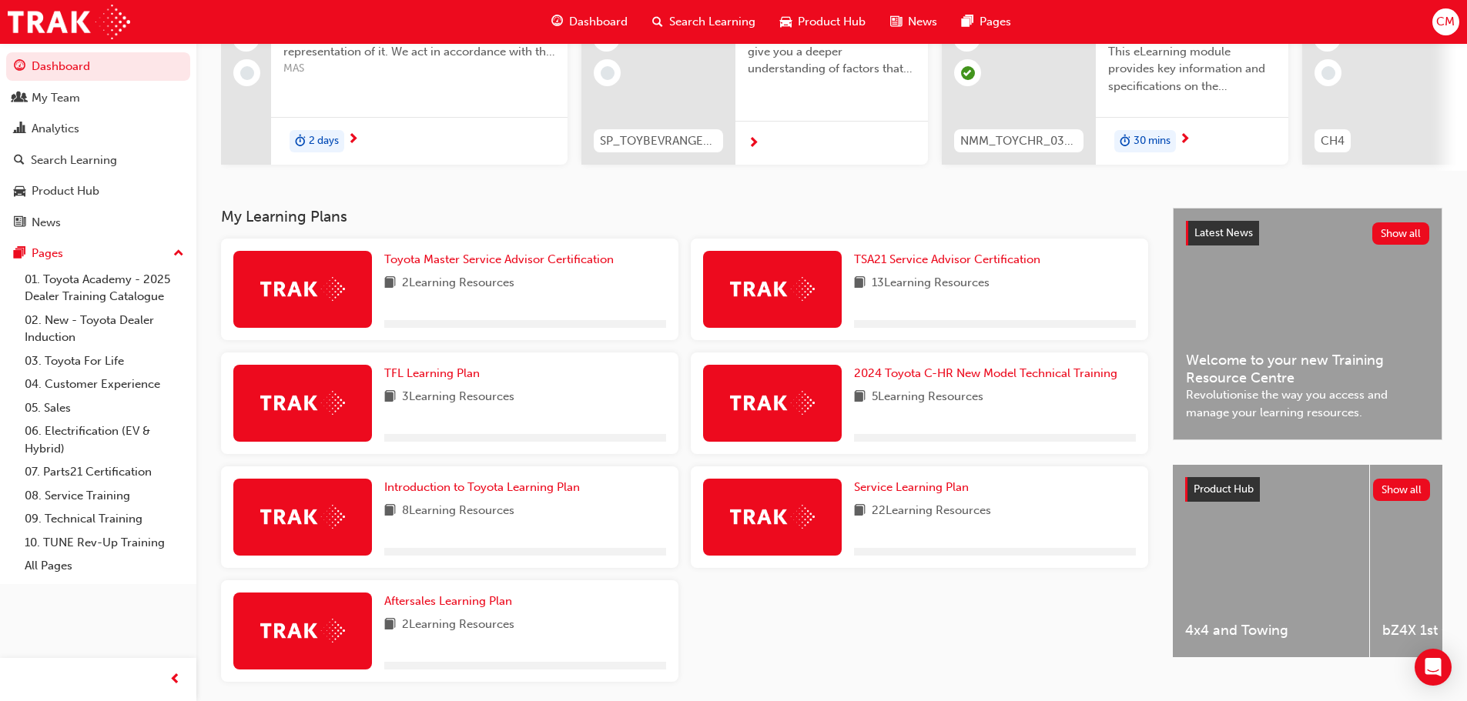
scroll to position [231, 0]
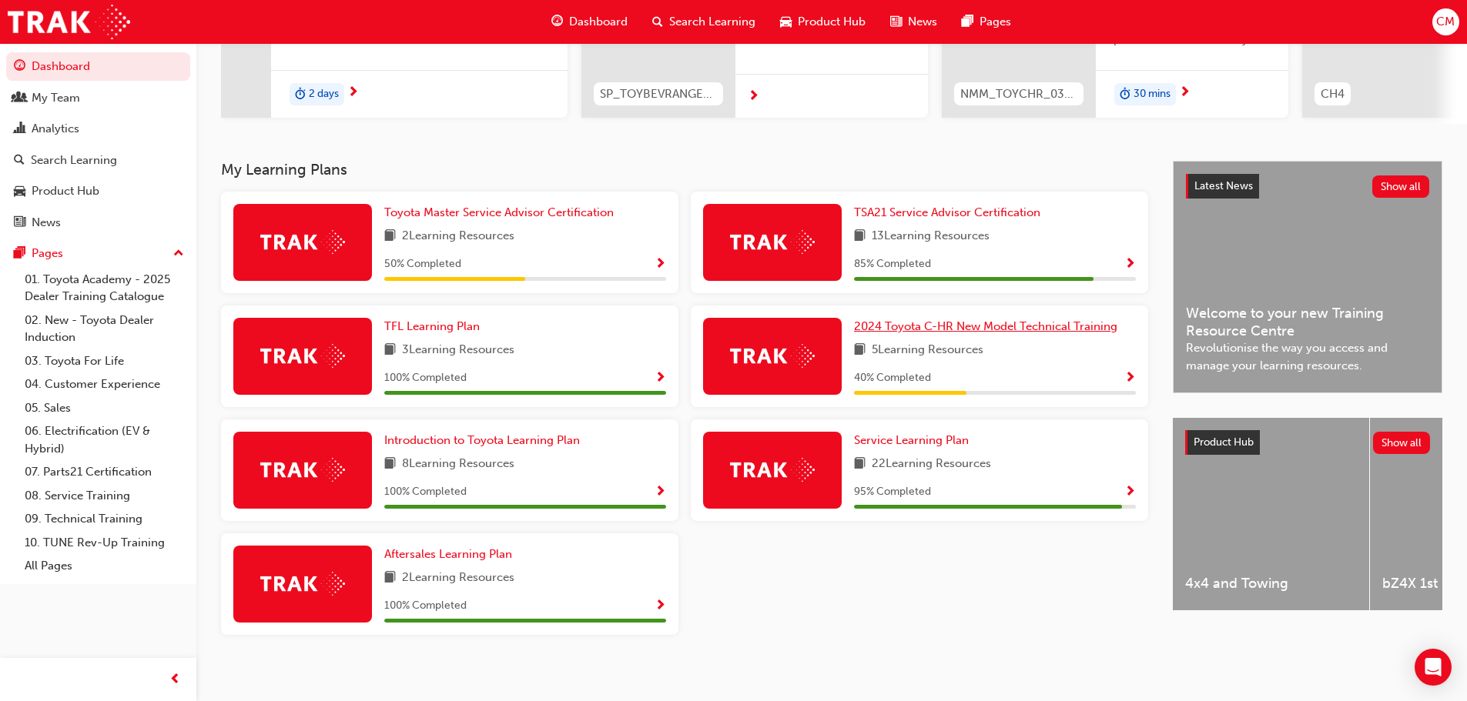
click at [976, 333] on span "2024 Toyota C-HR New Model Technical Training" at bounding box center [985, 326] width 263 height 14
